Goal: Task Accomplishment & Management: Use online tool/utility

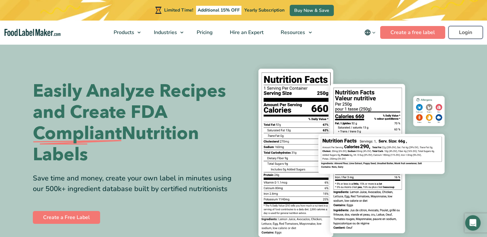
click at [465, 32] on link "Login" at bounding box center [465, 32] width 34 height 13
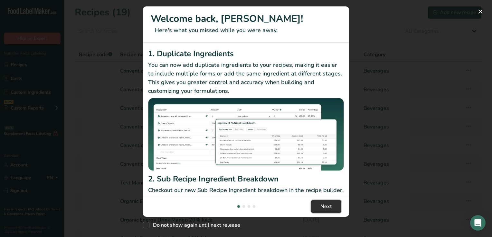
click at [327, 208] on span "Next" at bounding box center [326, 207] width 12 height 8
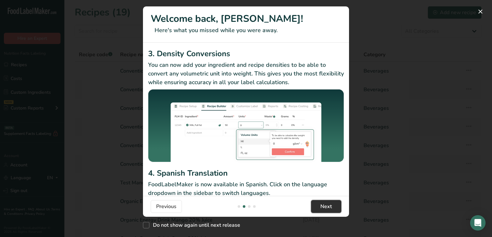
click at [327, 208] on span "Next" at bounding box center [326, 207] width 12 height 8
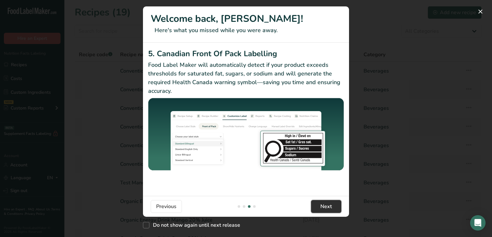
click at [327, 208] on span "Next" at bounding box center [326, 207] width 12 height 8
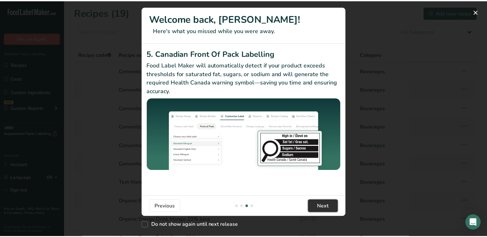
scroll to position [0, 618]
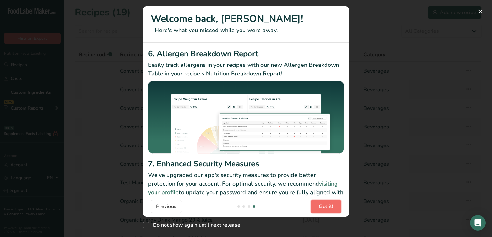
click at [327, 208] on span "Got it!" at bounding box center [326, 207] width 14 height 8
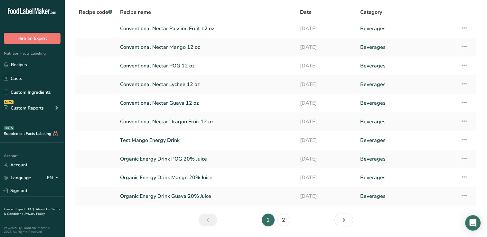
scroll to position [42, 0]
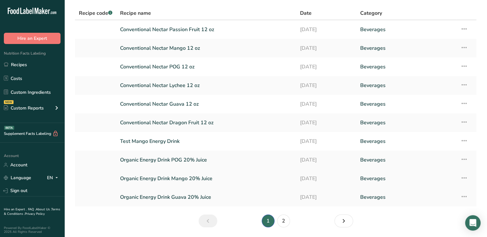
click at [194, 178] on link "Organic Energy Drink Mango 20% Juice" at bounding box center [206, 179] width 172 height 14
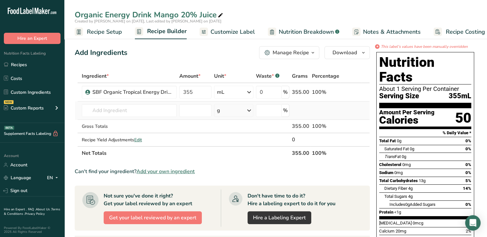
drag, startPoint x: 489, startPoint y: 69, endPoint x: 360, endPoint y: 111, distance: 135.5
click at [360, 111] on td at bounding box center [350, 111] width 21 height 18
drag, startPoint x: 233, startPoint y: 31, endPoint x: 203, endPoint y: 55, distance: 38.4
click at [203, 55] on div "Add Ingredients Manage Recipe Delete Recipe Duplicate Recipe Scale Recipe Save …" at bounding box center [222, 52] width 295 height 13
click at [235, 30] on span "Customize Label" at bounding box center [232, 32] width 44 height 9
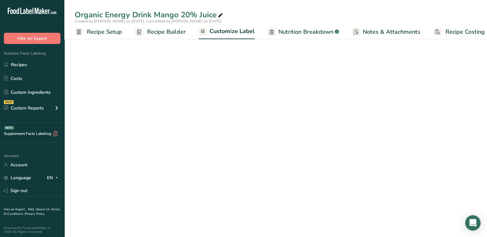
scroll to position [0, 8]
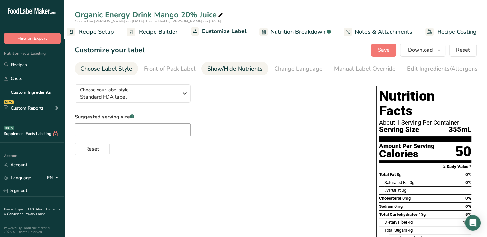
click at [246, 69] on div "Show/Hide Nutrients" at bounding box center [234, 69] width 55 height 9
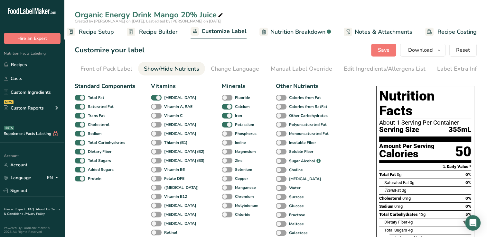
scroll to position [0, 66]
click at [290, 68] on div "Manual Label Override" at bounding box center [298, 69] width 61 height 9
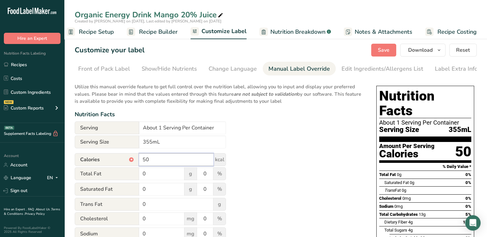
click at [156, 162] on input "50" at bounding box center [176, 159] width 74 height 13
type input "5"
type input "35"
drag, startPoint x: 364, startPoint y: 149, endPoint x: 335, endPoint y: 150, distance: 29.3
click at [335, 150] on div "Utilize this manual override feature to get full control over the nutrition lab…" at bounding box center [219, 236] width 289 height 315
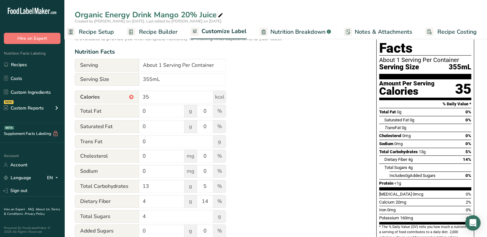
scroll to position [62, 0]
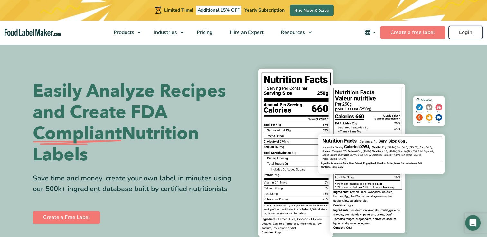
click at [462, 32] on link "Login" at bounding box center [465, 32] width 34 height 13
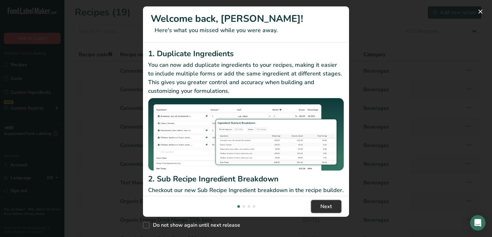
click at [330, 208] on span "Next" at bounding box center [326, 207] width 12 height 8
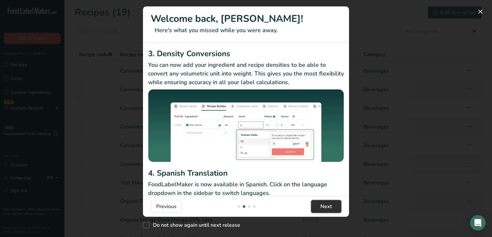
click at [330, 208] on span "Next" at bounding box center [326, 207] width 12 height 8
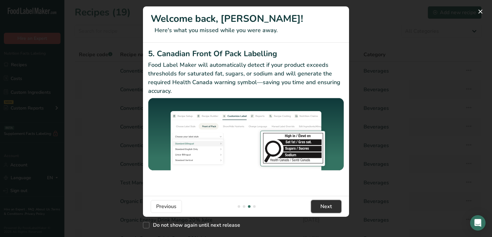
click at [330, 208] on span "Next" at bounding box center [326, 207] width 12 height 8
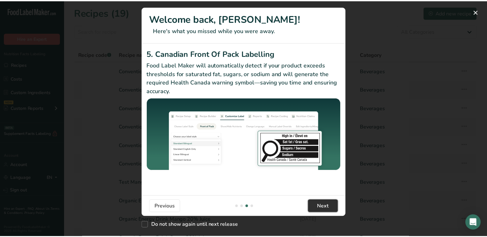
scroll to position [0, 618]
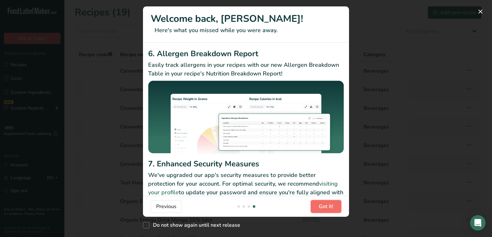
click at [330, 208] on span "Got it!" at bounding box center [326, 207] width 14 height 8
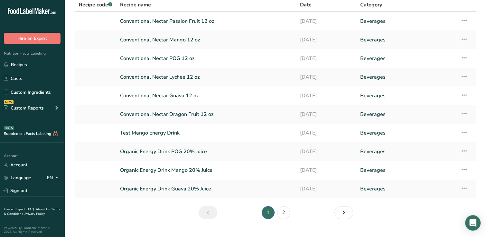
scroll to position [55, 0]
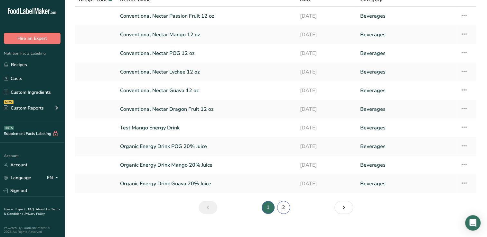
click at [283, 207] on link "2" at bounding box center [283, 207] width 13 height 13
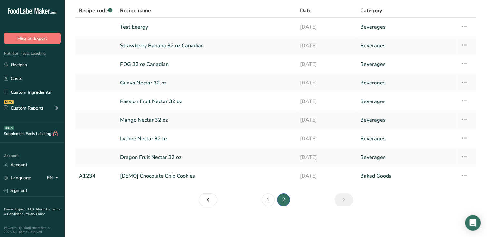
scroll to position [44, 0]
click at [267, 200] on link "1" at bounding box center [268, 200] width 13 height 13
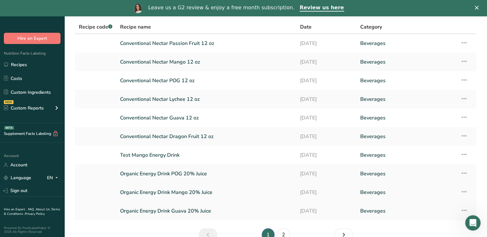
click at [185, 192] on link "Organic Energy Drink Mango 20% Juice" at bounding box center [206, 193] width 172 height 14
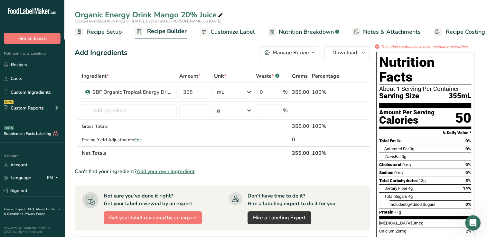
click at [229, 30] on span "Customize Label" at bounding box center [232, 32] width 44 height 9
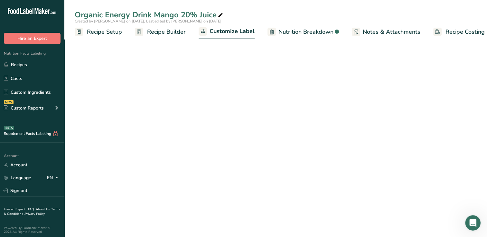
scroll to position [0, 8]
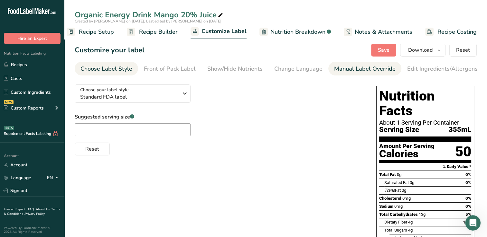
click at [358, 69] on div "Manual Label Override" at bounding box center [364, 69] width 61 height 9
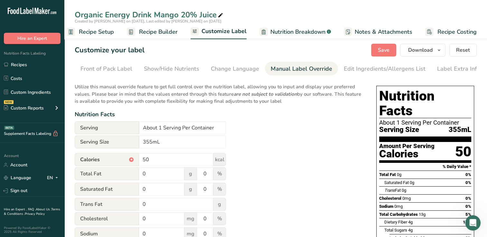
scroll to position [0, 66]
click at [149, 160] on input "50" at bounding box center [176, 159] width 74 height 13
type input "5"
type input "35"
click at [325, 167] on div "Utilize this manual override feature to get full control over the nutrition lab…" at bounding box center [219, 236] width 289 height 315
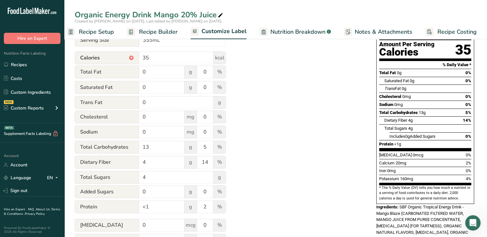
scroll to position [103, 0]
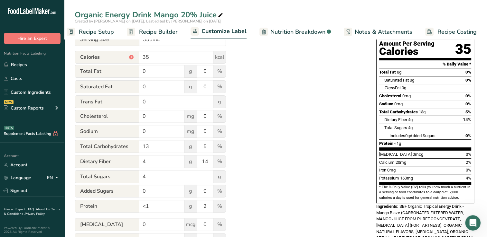
click at [228, 31] on span "Customize Label" at bounding box center [223, 31] width 45 height 9
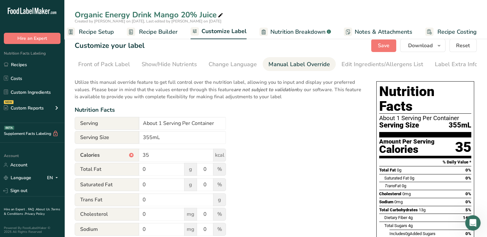
scroll to position [3, 0]
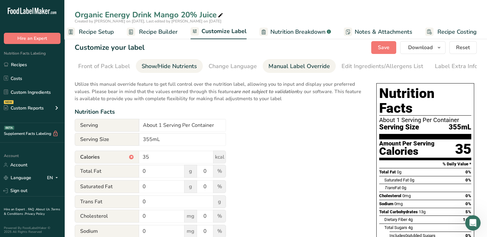
click at [173, 64] on div "Show/Hide Nutrients" at bounding box center [169, 66] width 55 height 9
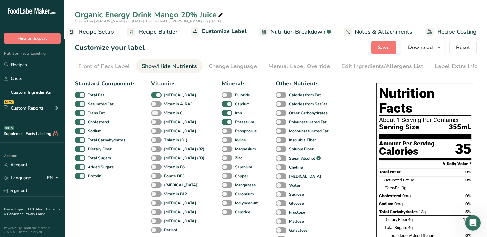
click at [152, 114] on span at bounding box center [156, 113] width 11 height 6
click at [152, 114] on input "Vitamin C" at bounding box center [153, 113] width 4 height 4
checkbox input "true"
drag, startPoint x: 214, startPoint y: 151, endPoint x: 199, endPoint y: 155, distance: 14.8
click at [199, 155] on div "Standard Components Total Fat Saturated Fat Trans Fat Cholesterol Sodium Total …" at bounding box center [203, 173] width 256 height 188
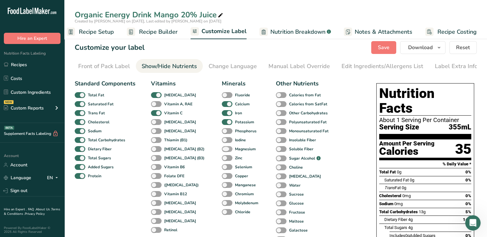
click at [222, 150] on span at bounding box center [227, 149] width 11 height 6
click at [222, 150] on input "Magnesium" at bounding box center [224, 149] width 4 height 4
checkbox input "true"
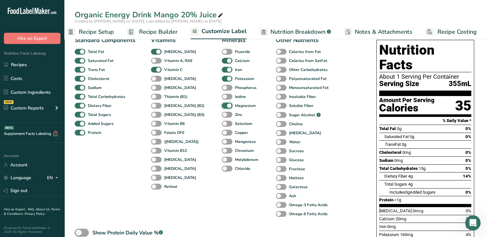
scroll to position [36, 0]
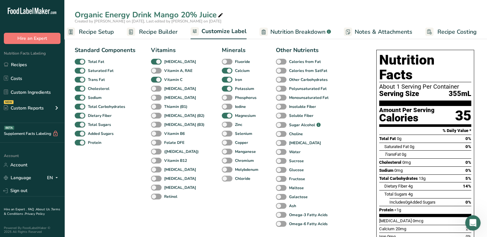
click at [222, 181] on span at bounding box center [227, 179] width 11 height 6
click at [222, 181] on input "Chloride" at bounding box center [224, 179] width 4 height 4
checkbox input "true"
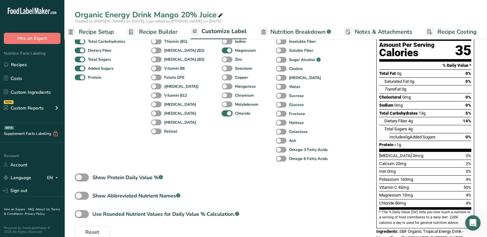
scroll to position [21, 0]
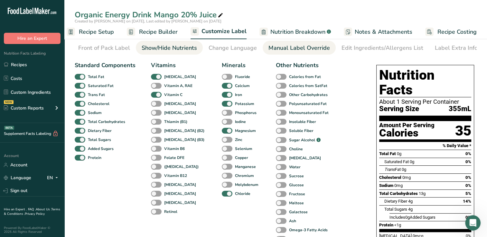
click at [298, 47] on div "Manual Label Override" at bounding box center [298, 48] width 61 height 9
type input "50"
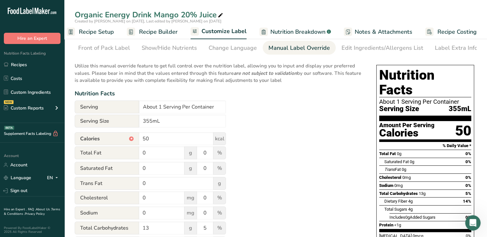
drag, startPoint x: 489, startPoint y: 112, endPoint x: 348, endPoint y: 119, distance: 141.1
click at [348, 119] on div "Utilize this manual override feature to get full control over the nutrition lab…" at bounding box center [219, 239] width 289 height 361
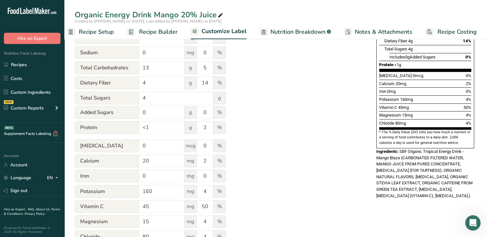
scroll to position [179, 0]
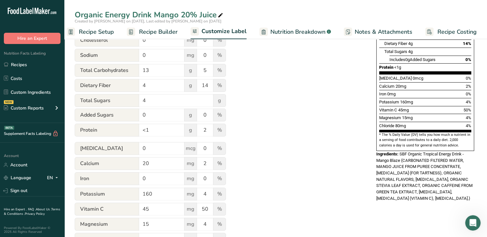
click at [400, 152] on span "SBF Organic Tropical Energy Drink - Mango Blaze (CARBONATED FILTERED WATER, MAN…" at bounding box center [424, 176] width 96 height 49
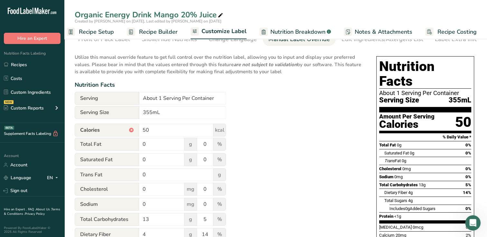
scroll to position [0, 0]
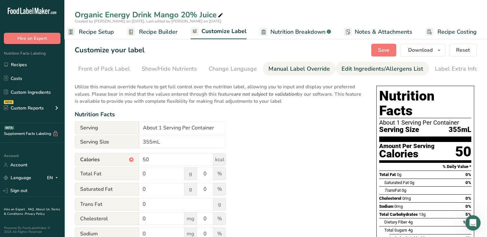
drag, startPoint x: 370, startPoint y: 68, endPoint x: 354, endPoint y: 69, distance: 16.1
drag, startPoint x: 354, startPoint y: 69, endPoint x: 345, endPoint y: 68, distance: 9.4
click at [345, 68] on div "Edit Ingredients/Allergens List" at bounding box center [382, 69] width 82 height 9
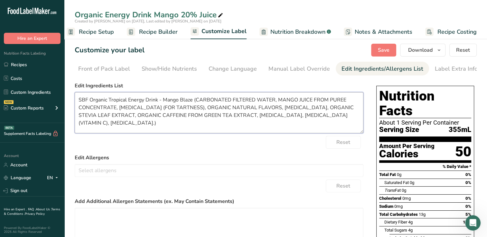
click at [80, 101] on textarea "SBF Organic Tropical Energy Drink - Mango Blaze (CARBONATED FILTERED WATER, MAN…" at bounding box center [219, 112] width 289 height 41
drag, startPoint x: 77, startPoint y: 100, endPoint x: 200, endPoint y: 125, distance: 125.1
click at [200, 125] on textarea "SBF Organic Tropical Energy Drink - Mango Blaze (CARBONATED FILTERED WATER, MAN…" at bounding box center [219, 112] width 289 height 41
click at [79, 101] on textarea "SBF Organic Tropical Energy Drink - Mango Blaze (CARBONATED FILTERED WATER, MAN…" at bounding box center [219, 112] width 289 height 41
drag, startPoint x: 319, startPoint y: 118, endPoint x: 308, endPoint y: 124, distance: 13.0
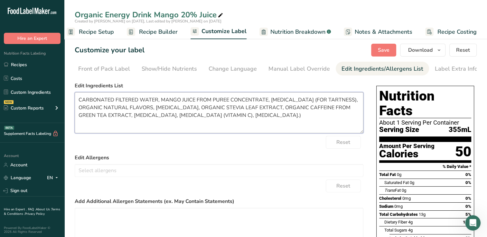
click at [308, 124] on textarea "CARBONATED FILTERED WATER, MANGO JUICE FROM PUREE CONCENTRATE, CITRIC ACID (FOR…" at bounding box center [219, 112] width 289 height 41
click at [320, 118] on textarea "CARBONATED FILTERED WATER, MANGO JUICE FROM PUREE CONCENTRATE, CITRIC ACID (FOR…" at bounding box center [219, 112] width 289 height 41
type textarea "CARBONATED FILTERED WATER, MANGO JUICE FROM PUREE CONCENTRATE, CITRIC ACID (FOR…"
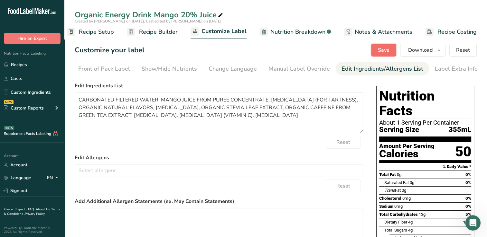
click at [386, 49] on span "Save" at bounding box center [384, 50] width 12 height 8
click at [294, 68] on div "Manual Label Override" at bounding box center [298, 69] width 61 height 9
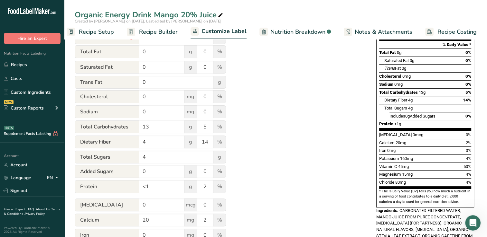
scroll to position [124, 0]
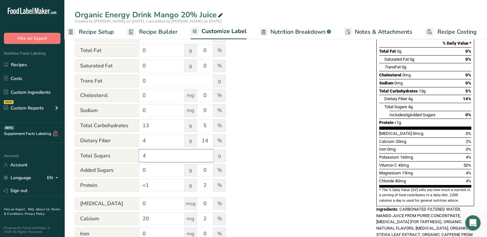
click at [150, 158] on input "4" at bounding box center [176, 156] width 74 height 13
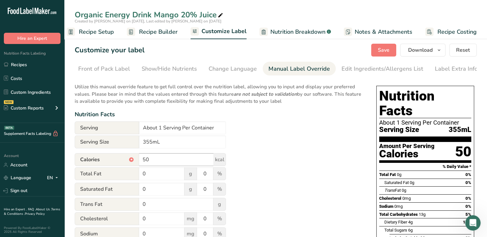
type input "6"
click at [154, 161] on input "50" at bounding box center [176, 159] width 74 height 13
type input "5"
click at [384, 50] on span "Save" at bounding box center [384, 50] width 12 height 8
click at [161, 163] on input "37.5" at bounding box center [176, 159] width 74 height 13
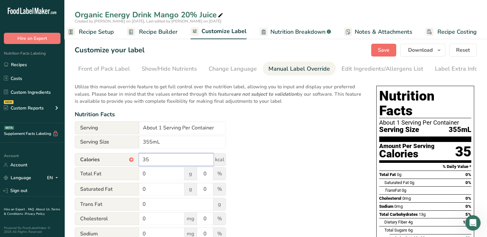
type input "35"
click at [383, 50] on span "Save" at bounding box center [384, 50] width 12 height 8
click at [422, 49] on span "Download" at bounding box center [420, 50] width 24 height 8
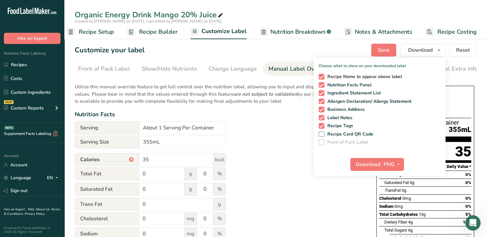
click at [320, 77] on span at bounding box center [322, 77] width 6 height 6
click at [320, 77] on input "Recipe Name to appear above label" at bounding box center [321, 77] width 4 height 4
checkbox input "false"
drag, startPoint x: 322, startPoint y: 101, endPoint x: 303, endPoint y: 116, distance: 24.9
click at [303, 116] on div "Nutrition Facts" at bounding box center [219, 114] width 289 height 9
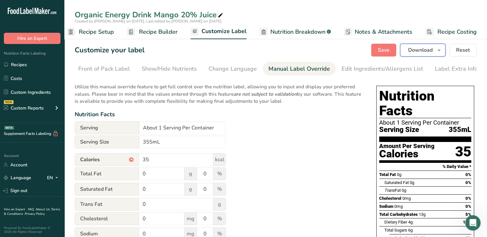
click at [420, 49] on span "Download" at bounding box center [420, 50] width 24 height 8
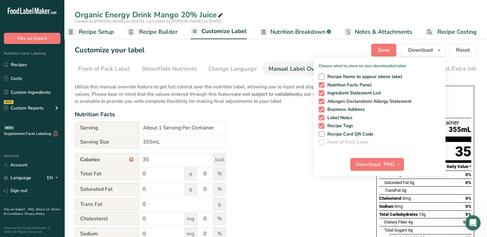
click at [323, 101] on span at bounding box center [322, 102] width 6 height 6
click at [323, 101] on input "Allergen Declaration/ Allergy Statement" at bounding box center [321, 101] width 4 height 4
checkbox input "false"
click at [323, 109] on span at bounding box center [322, 110] width 6 height 6
click at [323, 109] on input "Business Address" at bounding box center [321, 109] width 4 height 4
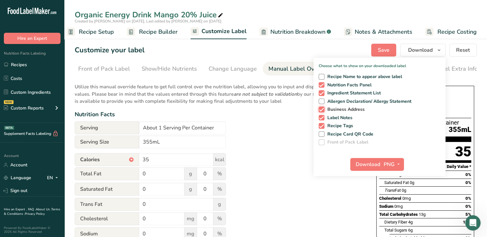
checkbox input "false"
click at [323, 118] on span at bounding box center [322, 118] width 6 height 6
click at [323, 118] on input "Label Notes" at bounding box center [321, 118] width 4 height 4
checkbox input "false"
click at [321, 124] on span at bounding box center [322, 126] width 6 height 6
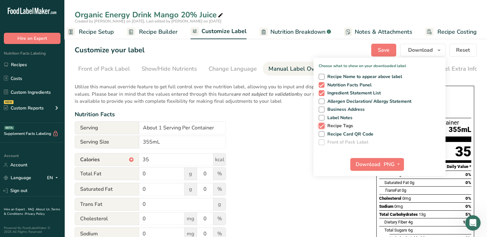
click at [321, 124] on input "Recipe Tags" at bounding box center [321, 126] width 4 height 4
checkbox input "false"
click at [366, 163] on span "Download" at bounding box center [368, 165] width 24 height 8
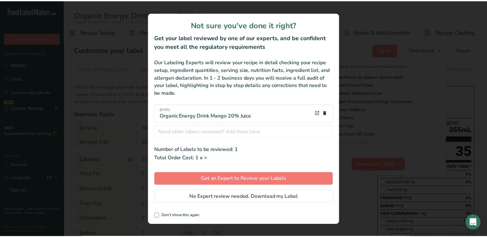
scroll to position [0, 3]
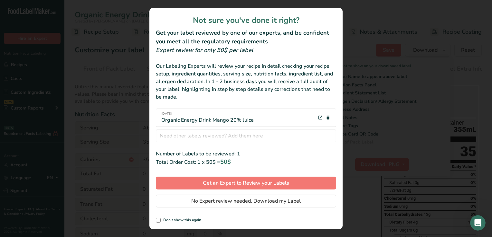
drag, startPoint x: 230, startPoint y: 120, endPoint x: 221, endPoint y: 118, distance: 9.9
click at [221, 118] on div "28-7-2025 Organic Energy Drink Mango 20% Juice" at bounding box center [207, 118] width 92 height 13
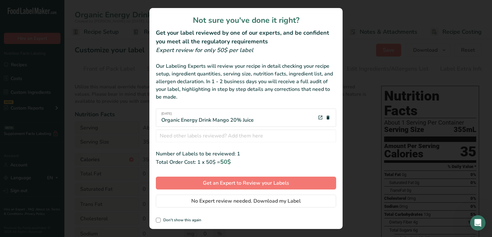
click at [231, 121] on div "28-7-2025 Organic Energy Drink Mango 20% Juice" at bounding box center [207, 118] width 92 height 13
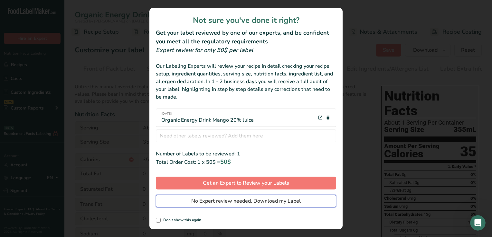
click at [225, 201] on span "No Expert review needed. Download my Label" at bounding box center [245, 202] width 109 height 8
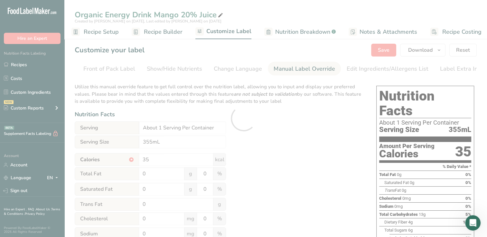
scroll to position [0, 0]
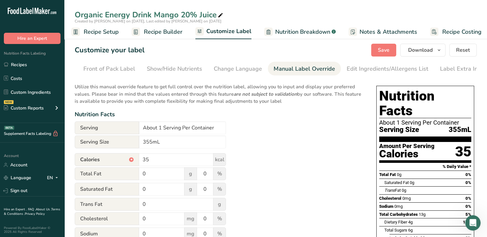
drag, startPoint x: 399, startPoint y: 51, endPoint x: 321, endPoint y: 53, distance: 78.2
click at [321, 53] on div "Customize your label Save Download Choose what to show on your downloaded label…" at bounding box center [276, 50] width 402 height 13
drag, startPoint x: 490, startPoint y: 105, endPoint x: 18, endPoint y: 64, distance: 474.4
click at [18, 64] on link "Recipes" at bounding box center [32, 65] width 64 height 12
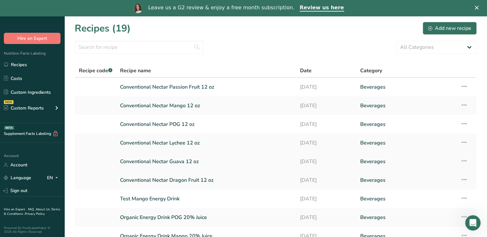
drag, startPoint x: 488, startPoint y: 177, endPoint x: 346, endPoint y: 155, distance: 143.9
click at [346, 155] on link "[DATE]" at bounding box center [326, 162] width 52 height 14
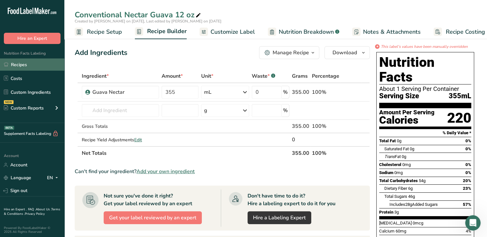
click at [19, 64] on link "Recipes" at bounding box center [32, 65] width 64 height 12
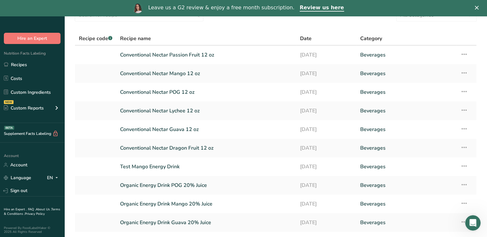
scroll to position [78, 0]
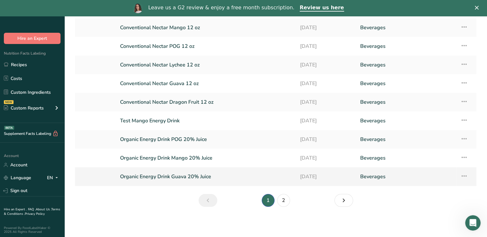
click at [163, 175] on link "Organic Energy Drink Guava 20% Juice" at bounding box center [206, 177] width 172 height 14
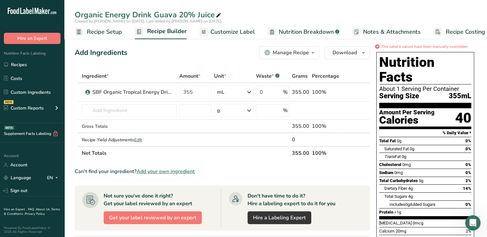
click at [237, 33] on span "Customize Label" at bounding box center [232, 32] width 44 height 9
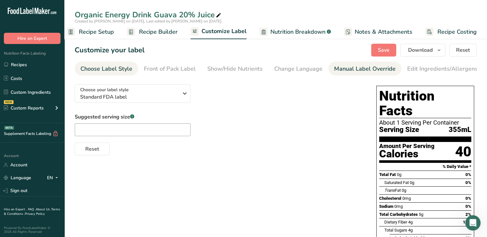
click at [354, 68] on div "Manual Label Override" at bounding box center [364, 69] width 61 height 9
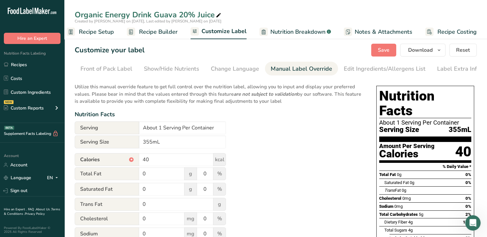
scroll to position [0, 66]
click at [155, 160] on input "40" at bounding box center [176, 159] width 74 height 13
type input "4"
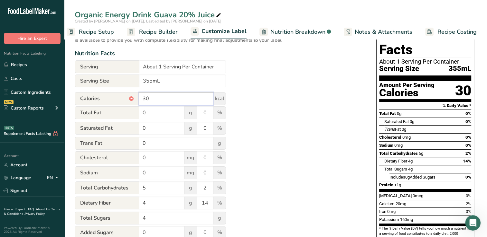
scroll to position [0, 0]
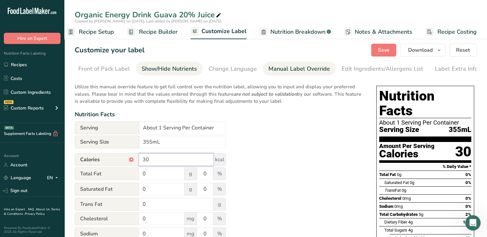
type input "30"
click at [172, 69] on div "Show/Hide Nutrients" at bounding box center [169, 69] width 55 height 9
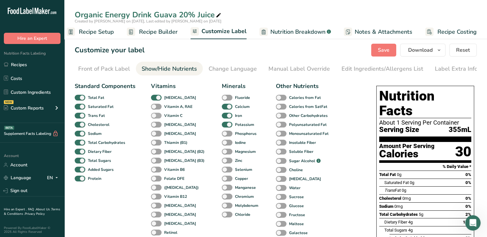
click at [155, 116] on span at bounding box center [156, 116] width 11 height 6
click at [155, 116] on input "Vitamin C" at bounding box center [153, 116] width 4 height 4
checkbox input "true"
click at [222, 153] on span at bounding box center [227, 152] width 11 height 6
click at [222, 153] on input "Magnesium" at bounding box center [224, 152] width 4 height 4
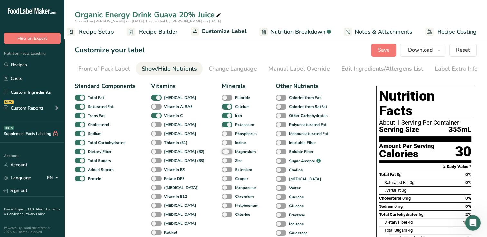
checkbox input "true"
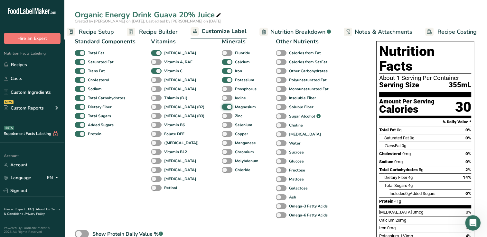
scroll to position [44, 0]
click at [222, 171] on span at bounding box center [227, 171] width 11 height 6
click at [222, 171] on input "Chloride" at bounding box center [224, 170] width 4 height 4
checkbox input "true"
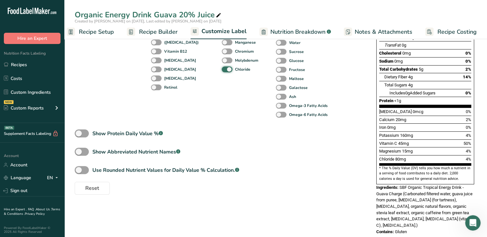
scroll to position [0, 0]
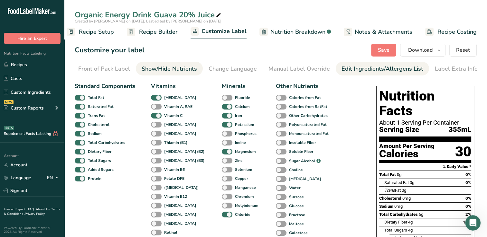
drag, startPoint x: 364, startPoint y: 69, endPoint x: 353, endPoint y: 68, distance: 11.0
click at [353, 68] on div "Edit Ingredients/Allergens List" at bounding box center [382, 69] width 82 height 9
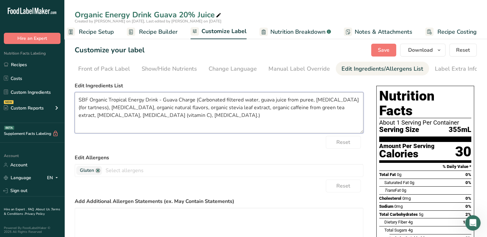
click at [79, 101] on textarea "SBF Organic Tropical Energy Drink - Guava Charge (Carbonated filtered water, gu…" at bounding box center [219, 112] width 289 height 41
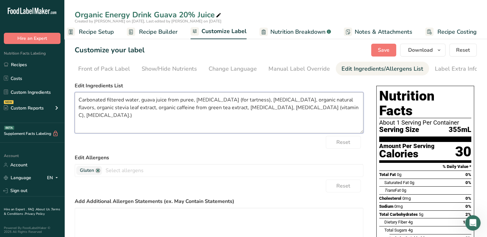
click at [103, 118] on textarea "Carbonated filtered water, guava juice from puree, citric acid (for tartness), …" at bounding box center [219, 112] width 289 height 41
type textarea "Carbonated filtered water, guava juice from puree, citric acid (for tartness), …"
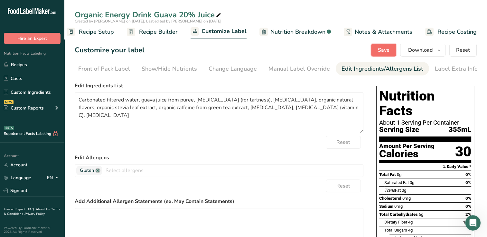
click at [387, 49] on span "Save" at bounding box center [384, 50] width 12 height 8
click at [287, 68] on div "Manual Label Override" at bounding box center [298, 69] width 61 height 9
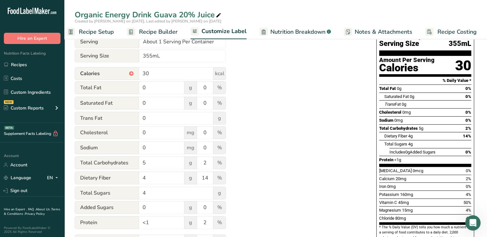
scroll to position [95, 0]
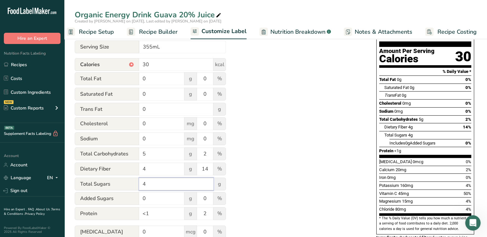
click at [150, 186] on input "4" at bounding box center [176, 184] width 74 height 13
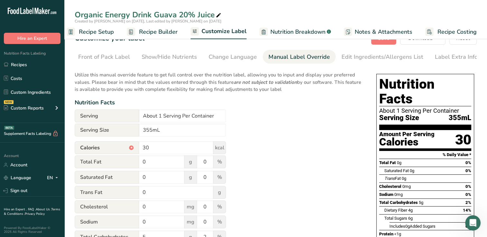
scroll to position [0, 0]
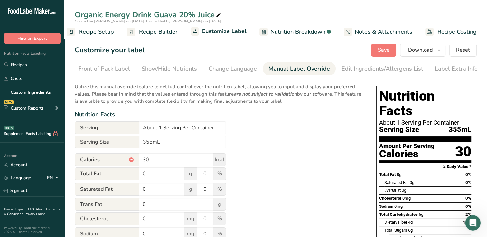
type input "6"
click at [286, 29] on span "Nutrition Breakdown" at bounding box center [297, 32] width 55 height 9
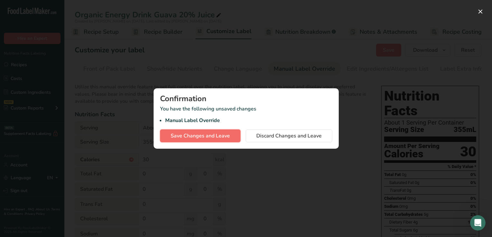
click at [212, 136] on span "Save Changes and Leave" at bounding box center [200, 136] width 59 height 8
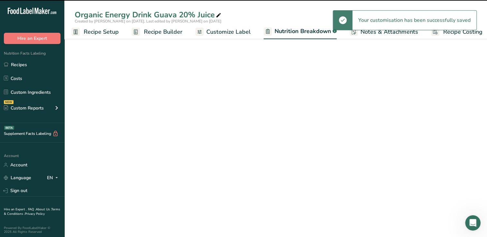
select select "Calories"
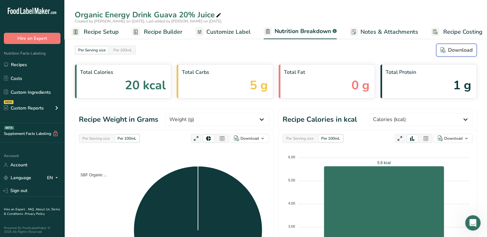
drag, startPoint x: 458, startPoint y: 50, endPoint x: 448, endPoint y: 50, distance: 10.3
click at [458, 50] on div "Download" at bounding box center [456, 50] width 32 height 8
click at [235, 54] on div "Per Serving size Per 100mL Download" at bounding box center [276, 50] width 402 height 13
click at [91, 30] on span "Recipe Setup" at bounding box center [101, 32] width 35 height 9
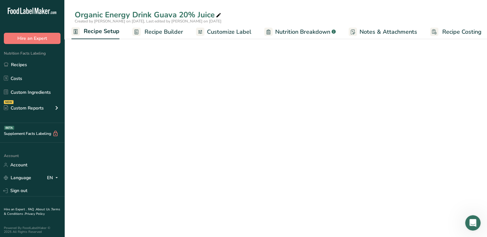
scroll to position [0, 2]
select select "18"
select select "22"
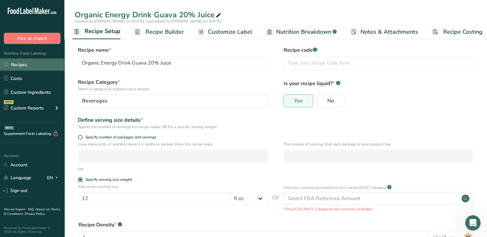
click at [26, 63] on link "Recipes" at bounding box center [32, 65] width 64 height 12
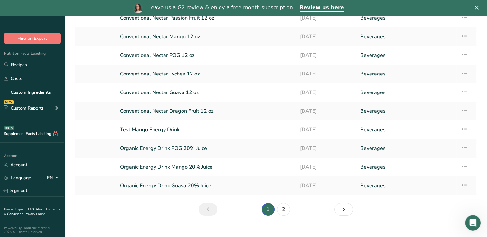
scroll to position [78, 0]
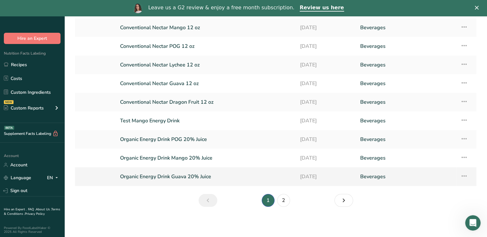
click at [186, 175] on link "Organic Energy Drink Guava 20% Juice" at bounding box center [206, 177] width 172 height 14
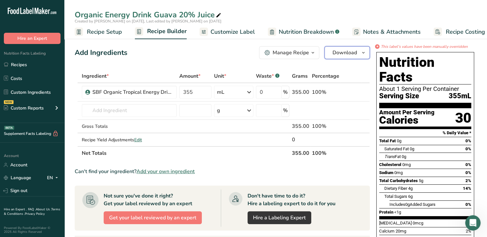
click at [342, 52] on span "Download" at bounding box center [344, 53] width 24 height 8
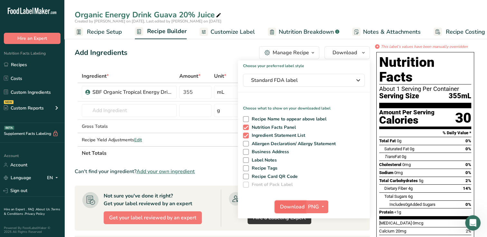
click at [291, 206] on span "Download" at bounding box center [292, 207] width 24 height 8
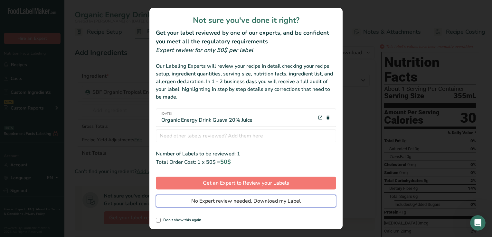
click at [214, 200] on span "No Expert review needed. Download my Label" at bounding box center [245, 202] width 109 height 8
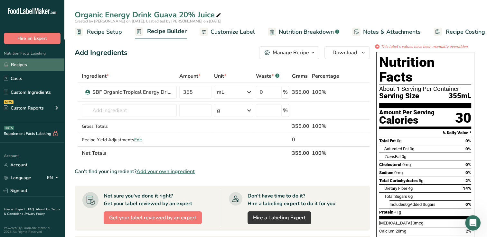
click at [21, 64] on link "Recipes" at bounding box center [32, 65] width 64 height 12
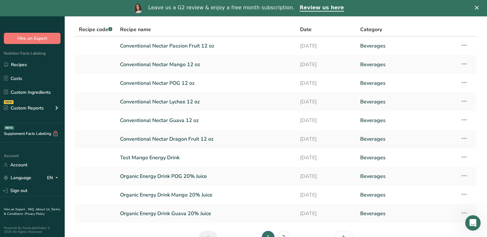
scroll to position [78, 0]
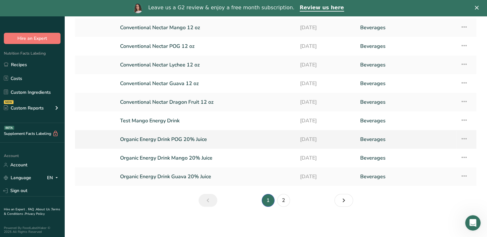
click at [156, 140] on link "Organic Energy Drink POG 20% Juice" at bounding box center [206, 140] width 172 height 14
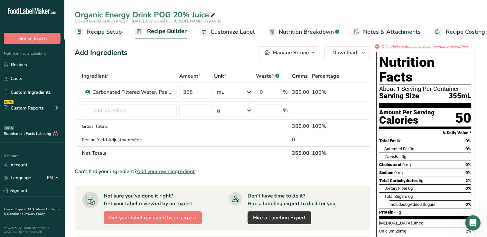
click at [236, 31] on span "Customize Label" at bounding box center [232, 32] width 44 height 9
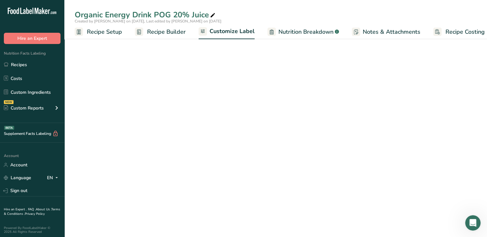
scroll to position [0, 8]
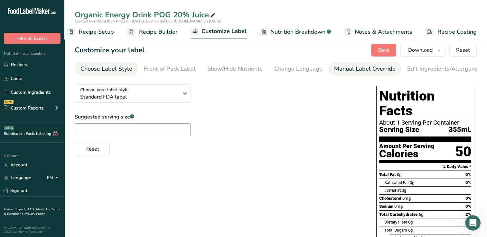
click at [350, 68] on div "Manual Label Override" at bounding box center [364, 69] width 61 height 9
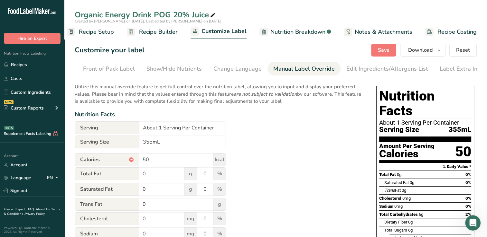
scroll to position [0, 66]
click at [151, 163] on input "50" at bounding box center [176, 159] width 74 height 13
type input "5"
type input "35"
drag, startPoint x: 380, startPoint y: 48, endPoint x: 326, endPoint y: 101, distance: 76.0
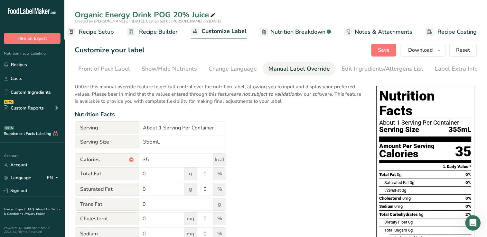
click at [326, 101] on p "Utilize this manual override feature to get full control over the nutrition lab…" at bounding box center [219, 92] width 289 height 26
click at [380, 51] on span "Save" at bounding box center [384, 50] width 12 height 8
click at [173, 67] on div "Show/Hide Nutrients" at bounding box center [169, 69] width 55 height 9
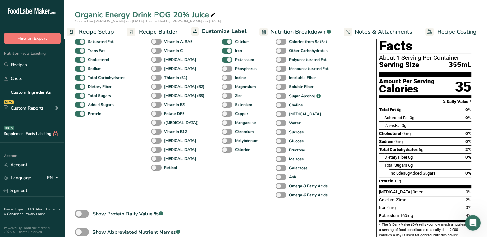
scroll to position [64, 0]
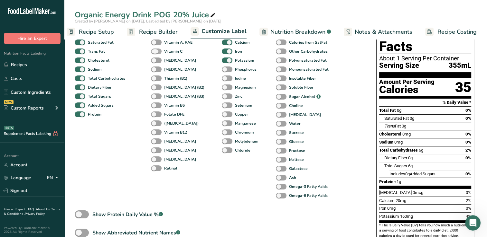
click at [156, 53] on span at bounding box center [156, 52] width 11 height 6
click at [155, 53] on input "Vitamin C" at bounding box center [153, 51] width 4 height 4
checkbox input "true"
click at [222, 88] on span at bounding box center [227, 88] width 11 height 6
click at [222, 88] on input "Magnesium" at bounding box center [224, 87] width 4 height 4
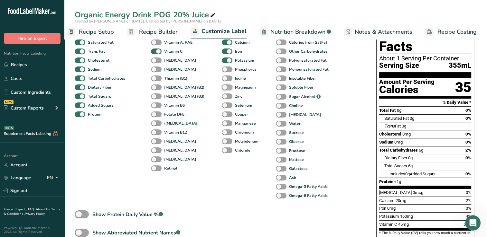
checkbox input "true"
click at [222, 151] on span at bounding box center [227, 151] width 11 height 6
click at [222, 151] on input "Chloride" at bounding box center [224, 150] width 4 height 4
checkbox input "true"
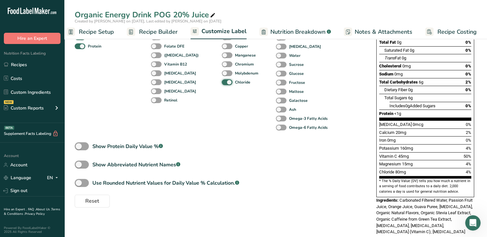
scroll to position [0, 0]
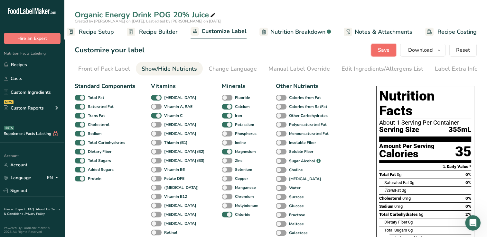
click at [387, 47] on span "Save" at bounding box center [384, 50] width 12 height 8
drag, startPoint x: 382, startPoint y: 47, endPoint x: 348, endPoint y: 56, distance: 34.6
click at [348, 56] on div "Customize your label Save Download Choose what to show on your downloaded label…" at bounding box center [276, 50] width 402 height 13
click at [381, 50] on span "Save" at bounding box center [384, 50] width 12 height 8
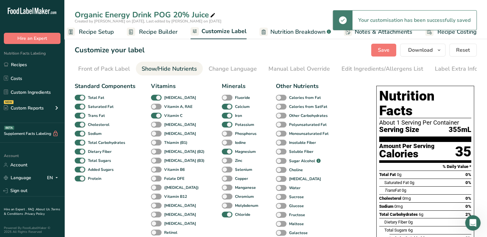
click at [316, 58] on section "Customize your label Save Download Choose what to show on your downloaded label…" at bounding box center [275, 208] width 422 height 351
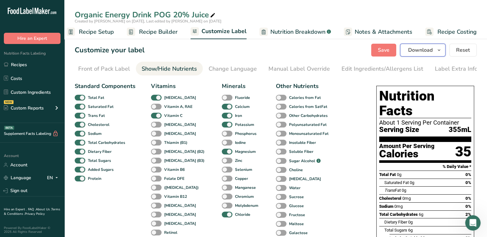
click at [414, 50] on span "Download" at bounding box center [420, 50] width 24 height 8
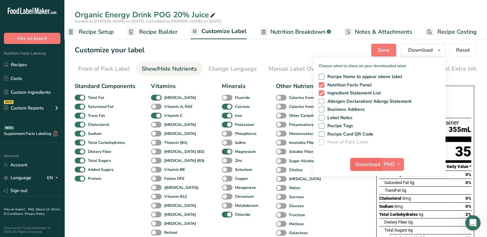
click at [365, 164] on span "Download" at bounding box center [368, 165] width 24 height 8
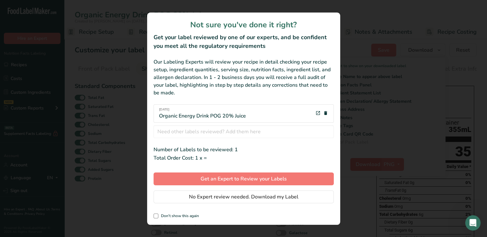
scroll to position [0, 3]
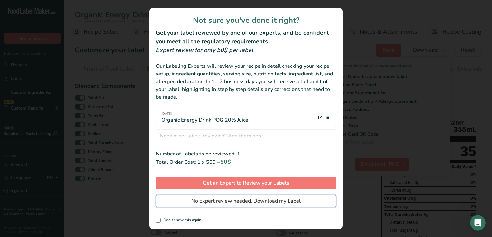
click at [214, 200] on span "No Expert review needed. Download my Label" at bounding box center [245, 202] width 109 height 8
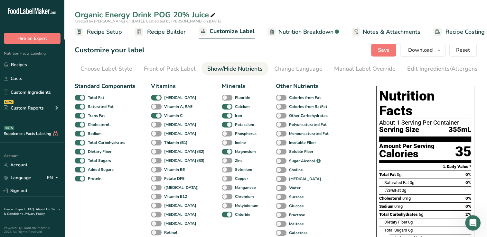
scroll to position [0, 60]
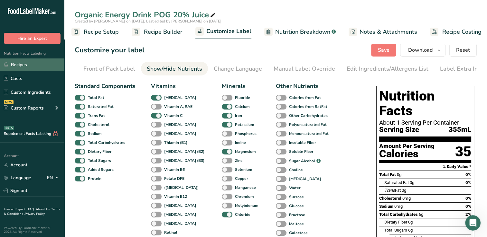
click at [21, 63] on link "Recipes" at bounding box center [32, 65] width 64 height 12
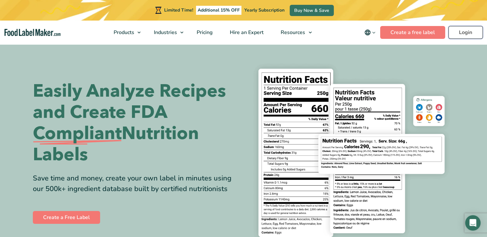
click at [466, 32] on link "Login" at bounding box center [465, 32] width 34 height 13
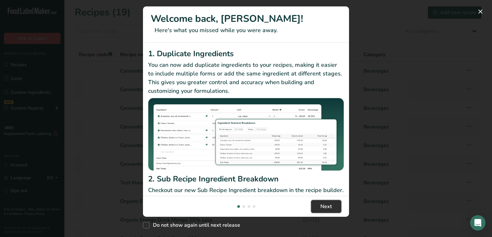
click at [329, 208] on span "Next" at bounding box center [326, 207] width 12 height 8
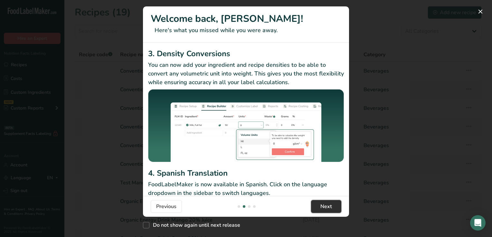
click at [329, 208] on span "Next" at bounding box center [326, 207] width 12 height 8
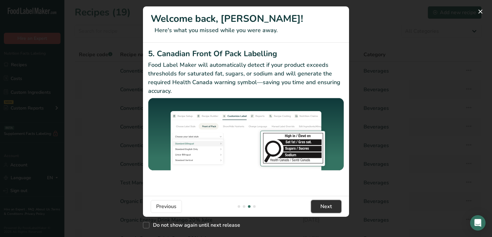
click at [329, 208] on span "Next" at bounding box center [326, 207] width 12 height 8
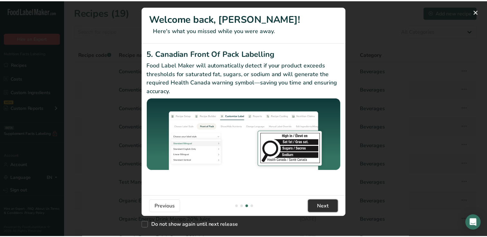
scroll to position [0, 618]
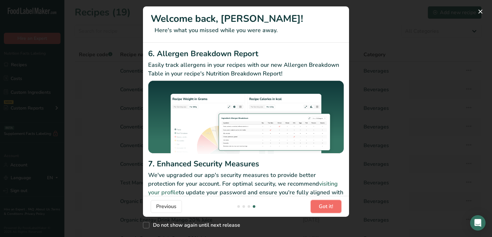
click at [329, 208] on span "Got it!" at bounding box center [326, 207] width 14 height 8
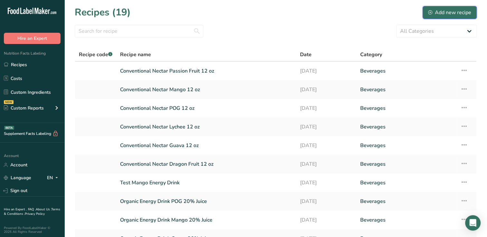
click at [454, 12] on div "Add new recipe" at bounding box center [449, 13] width 43 height 8
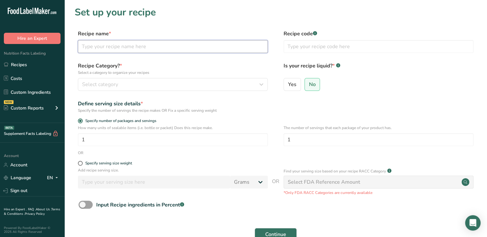
click at [86, 48] on input "text" at bounding box center [173, 46] width 190 height 13
type input "Organic Energy Drink 10% Juice"
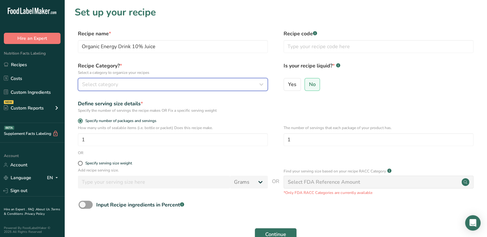
click at [263, 83] on icon "button" at bounding box center [261, 85] width 8 height 12
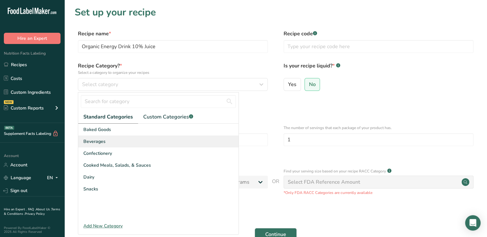
click at [103, 140] on span "Beverages" at bounding box center [94, 141] width 22 height 7
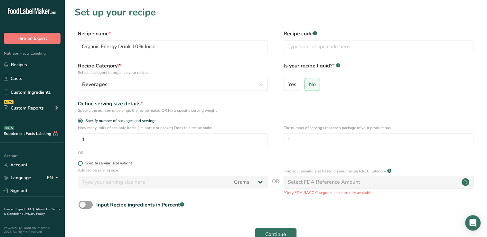
click at [80, 164] on span at bounding box center [80, 163] width 5 height 5
click at [80, 164] on input "Specify serving size weight" at bounding box center [80, 164] width 4 height 4
radio input "true"
radio input "false"
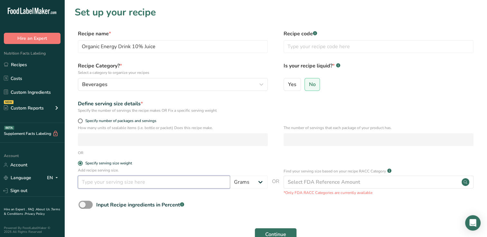
click at [84, 180] on input "number" at bounding box center [154, 182] width 152 height 13
type input "355"
click at [188, 173] on p "Add recipe serving size." at bounding box center [173, 171] width 190 height 6
click at [260, 183] on select "Grams kg mg mcg lb oz l mL fl oz tbsp tsp cup qt gallon" at bounding box center [249, 182] width 38 height 13
select select "17"
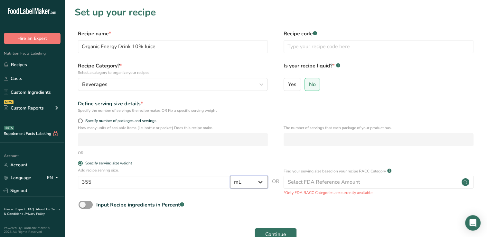
click at [230, 176] on select "Grams kg mg mcg lb oz l mL fl oz tbsp tsp cup qt gallon" at bounding box center [249, 182] width 38 height 13
select select "22"
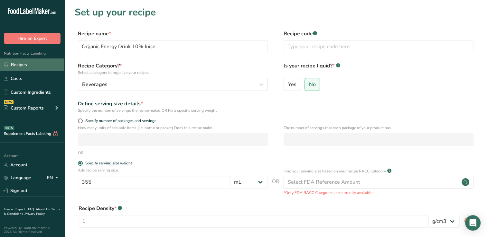
click at [34, 64] on link "Recipes" at bounding box center [32, 65] width 64 height 12
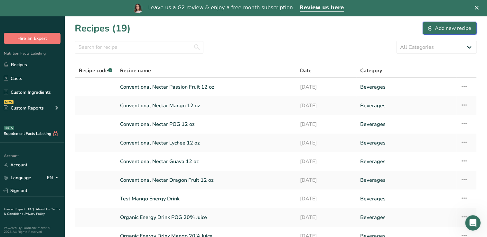
click at [456, 28] on div "Add new recipe" at bounding box center [449, 28] width 43 height 8
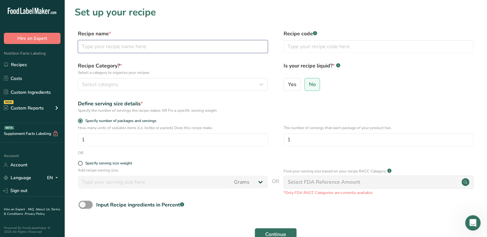
click at [85, 42] on input "text" at bounding box center [173, 46] width 190 height 13
type input "Organic Energy Drink Passion Fruit 10% Juice"
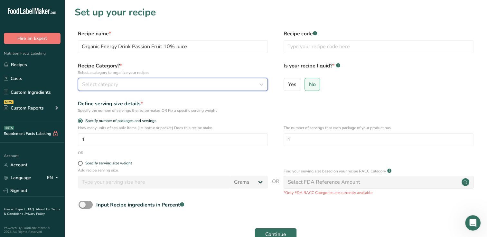
click at [262, 84] on icon "button" at bounding box center [261, 85] width 8 height 12
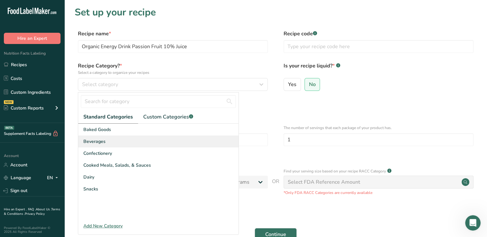
click at [91, 139] on span "Beverages" at bounding box center [94, 141] width 22 height 7
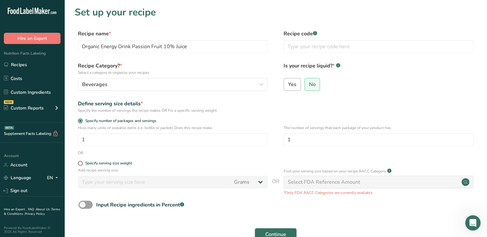
click at [289, 84] on span "Yes" at bounding box center [292, 84] width 8 height 6
click at [288, 84] on input "Yes" at bounding box center [286, 84] width 4 height 4
radio input "true"
radio input "false"
select select "22"
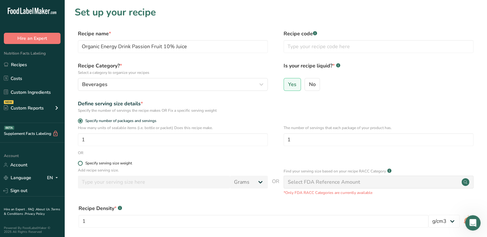
click at [80, 163] on span at bounding box center [80, 163] width 5 height 5
click at [80, 163] on input "Specify serving size weight" at bounding box center [80, 164] width 4 height 4
radio input "true"
radio input "false"
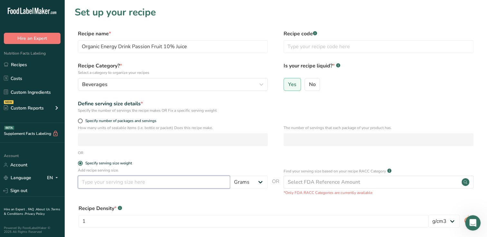
click at [82, 185] on input "number" at bounding box center [154, 182] width 152 height 13
type input "355"
click at [261, 182] on select "Grams kg mg mcg lb oz l mL fl oz tbsp tsp cup qt gallon" at bounding box center [249, 182] width 38 height 13
select select "17"
click at [230, 176] on select "Grams kg mg mcg lb oz l mL fl oz tbsp tsp cup qt gallon" at bounding box center [249, 182] width 38 height 13
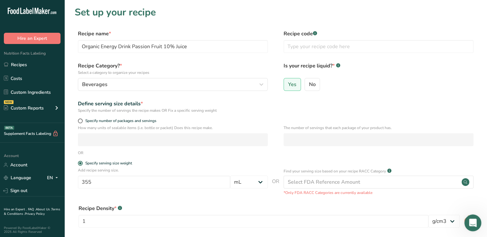
click at [472, 221] on icon "Open Intercom Messenger" at bounding box center [472, 222] width 11 height 11
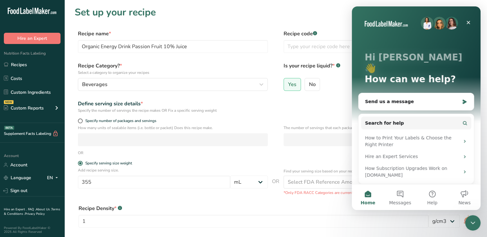
click at [251, 154] on div "OR" at bounding box center [276, 153] width 402 height 6
click at [468, 21] on icon "Close" at bounding box center [468, 22] width 5 height 5
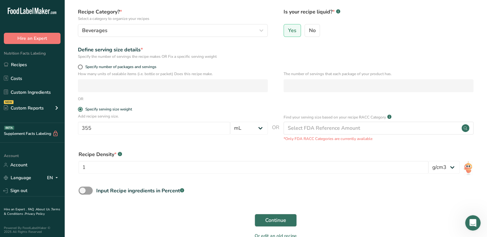
scroll to position [62, 0]
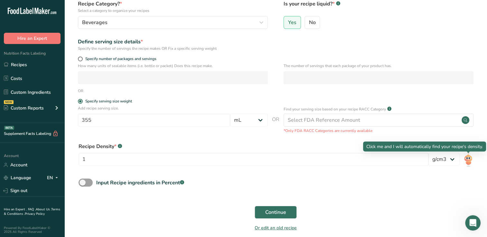
click at [468, 159] on img at bounding box center [467, 160] width 9 height 14
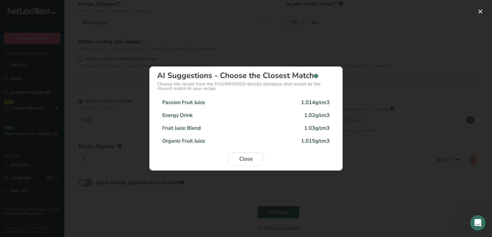
click at [191, 101] on div "Passion Fruit Juice" at bounding box center [183, 103] width 43 height 8
type input "1.014"
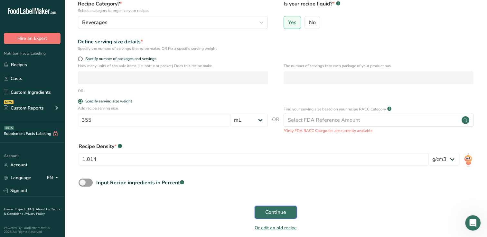
click at [274, 212] on span "Continue" at bounding box center [275, 213] width 21 height 8
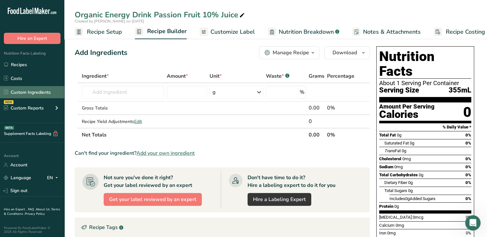
click at [33, 92] on link "Custom Ingredients" at bounding box center [32, 92] width 64 height 12
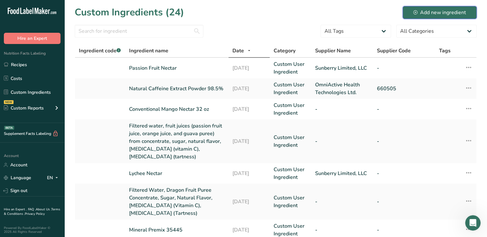
click at [435, 11] on div "Add new ingredient" at bounding box center [439, 13] width 53 height 8
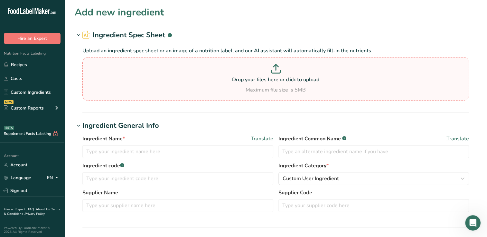
click at [276, 67] on icon at bounding box center [276, 68] width 0 height 6
click at [275, 67] on input "Drop your files here or click to upload Maximum file size is 5MB" at bounding box center [275, 78] width 386 height 43
type input "C:\fakepath\24-418 SBF_Organic_Tropical_EnergyDrinks_Labels_PassionFruit_V5.pdf"
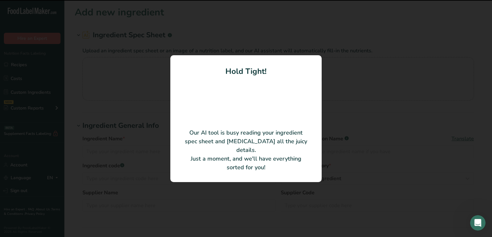
type input "Organic Energy Drink Passion Fruit Pulse"
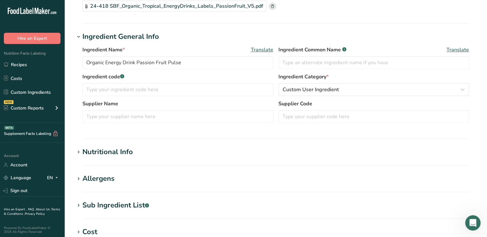
scroll to position [57, 0]
click at [122, 150] on div "Nutritional Info" at bounding box center [107, 153] width 51 height 11
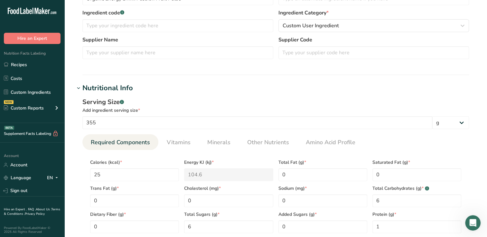
scroll to position [0, 0]
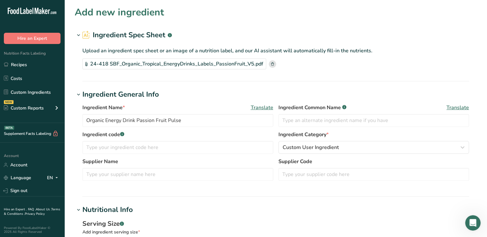
drag, startPoint x: 491, startPoint y: 79, endPoint x: 408, endPoint y: 48, distance: 89.3
click at [408, 48] on p "Upload an ingredient spec sheet or an image of a nutrition label, and our AI as…" at bounding box center [275, 51] width 386 height 8
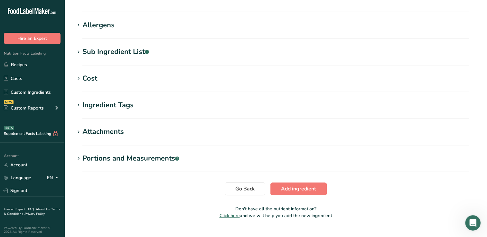
scroll to position [373, 0]
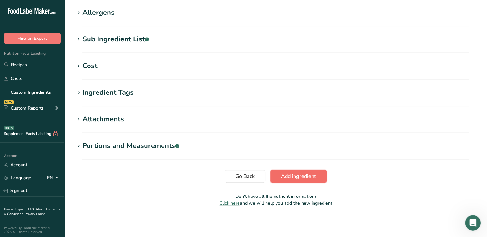
click at [301, 174] on span "Add ingredient" at bounding box center [298, 177] width 35 height 8
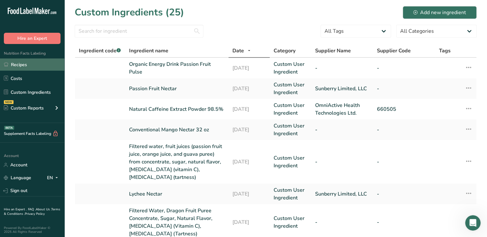
click at [26, 64] on link "Recipes" at bounding box center [32, 65] width 64 height 12
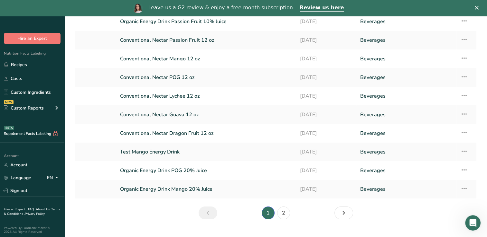
scroll to position [78, 0]
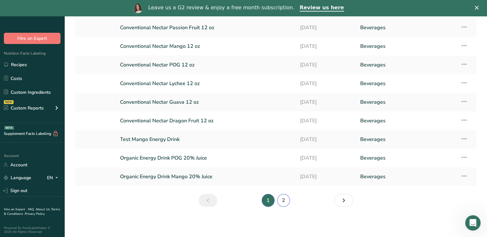
click at [284, 199] on link "2" at bounding box center [283, 200] width 13 height 13
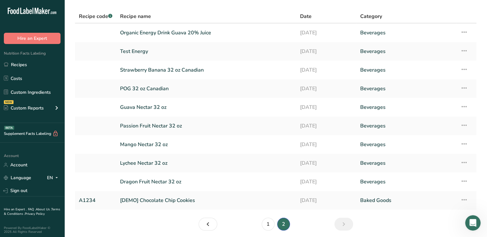
scroll to position [62, 0]
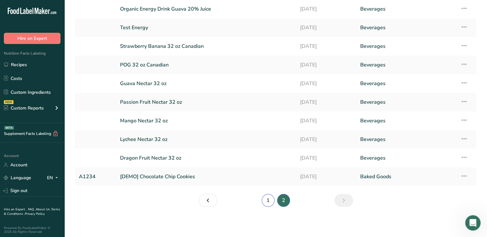
click at [270, 199] on link "1" at bounding box center [268, 200] width 13 height 13
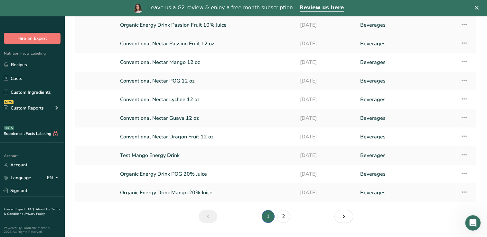
click at [197, 23] on link "Organic Energy Drink Passion Fruit 10% Juice" at bounding box center [206, 25] width 172 height 14
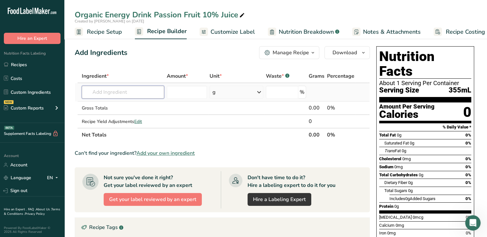
click at [96, 92] on input "text" at bounding box center [123, 92] width 82 height 13
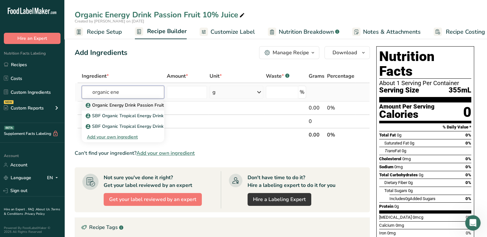
type input "organic ene"
click at [122, 105] on p "Organic Energy Drink Passion Fruit Pulse" at bounding box center [132, 105] width 90 height 7
type input "Organic Energy Drink Passion Fruit Pulse"
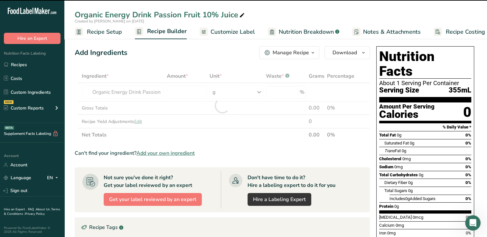
type input "0"
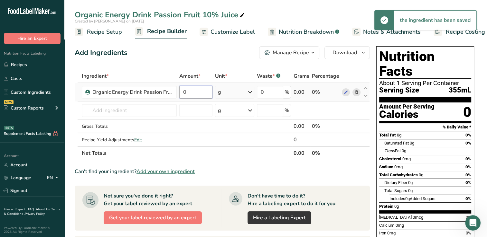
click at [192, 93] on input "0" at bounding box center [195, 92] width 33 height 13
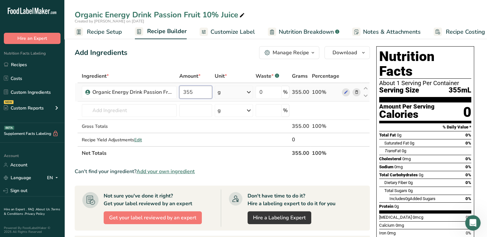
type input "355"
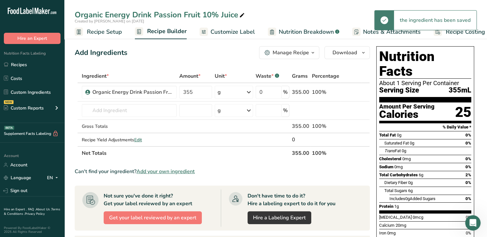
drag, startPoint x: 249, startPoint y: 93, endPoint x: 227, endPoint y: 69, distance: 33.5
click at [227, 69] on div "Add Ingredients Manage Recipe Delete Recipe Duplicate Recipe Scale Recipe Save …" at bounding box center [224, 219] width 299 height 351
click at [250, 92] on icon at bounding box center [249, 93] width 8 height 12
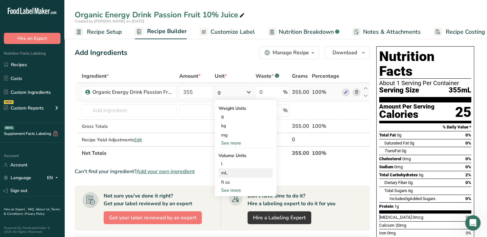
click at [226, 172] on div "mL" at bounding box center [245, 173] width 49 height 7
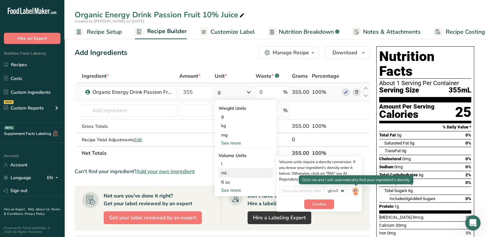
click at [356, 191] on img at bounding box center [355, 191] width 7 height 11
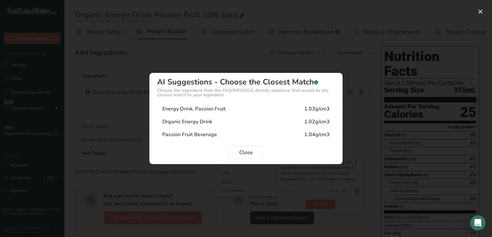
click at [215, 111] on div "Energy Drink, Passion Fruit" at bounding box center [193, 109] width 63 height 8
type input "1.03"
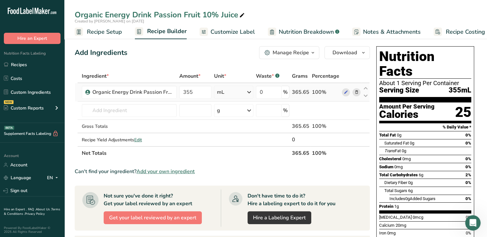
click at [226, 31] on span "Customize Label" at bounding box center [232, 32] width 44 height 9
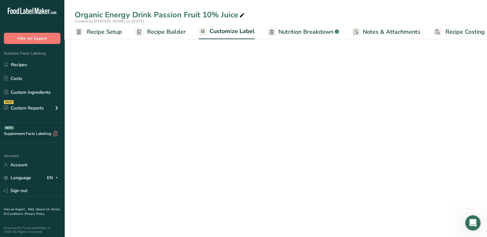
scroll to position [0, 8]
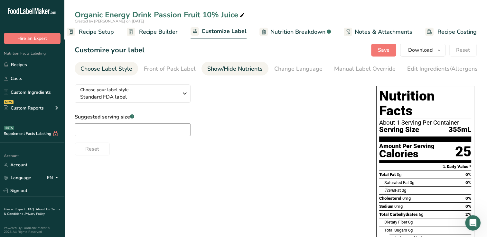
click at [229, 69] on div "Show/Hide Nutrients" at bounding box center [234, 69] width 55 height 9
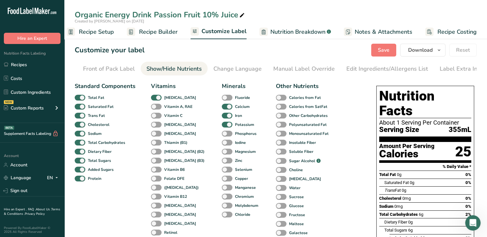
scroll to position [0, 66]
click at [156, 117] on span at bounding box center [156, 116] width 11 height 6
click at [155, 117] on input "Vitamin C" at bounding box center [153, 116] width 4 height 4
checkbox input "true"
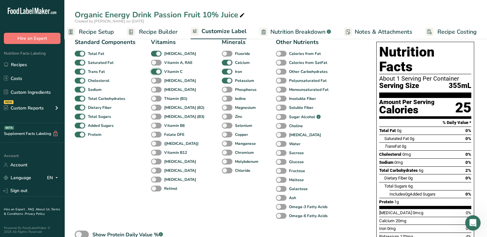
scroll to position [13, 0]
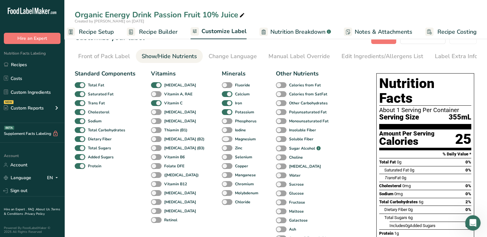
click at [222, 139] on span at bounding box center [227, 139] width 11 height 6
click at [222, 139] on input "Magnesium" at bounding box center [224, 139] width 4 height 4
checkbox input "true"
click at [222, 203] on span at bounding box center [227, 202] width 11 height 6
click at [222, 203] on input "Chloride" at bounding box center [224, 202] width 4 height 4
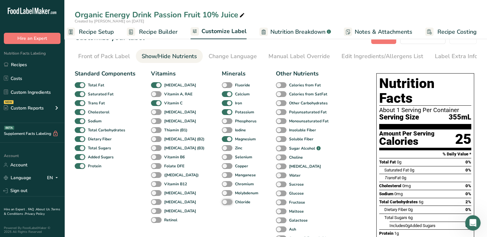
checkbox input "true"
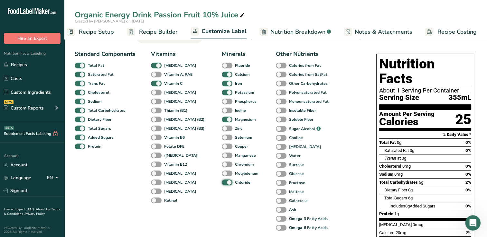
scroll to position [0, 0]
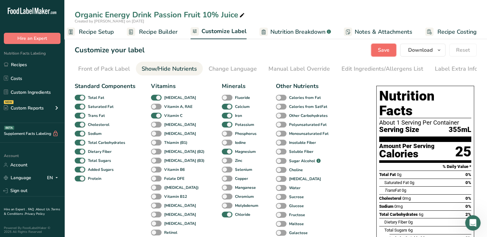
click at [385, 48] on span "Save" at bounding box center [384, 50] width 12 height 8
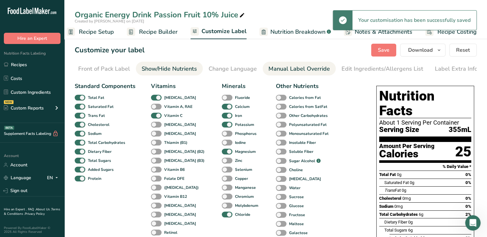
click at [287, 69] on div "Manual Label Override" at bounding box center [298, 69] width 61 height 9
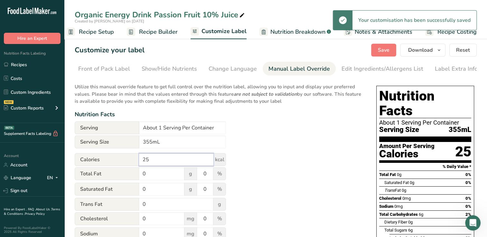
click at [156, 160] on input "25" at bounding box center [176, 159] width 74 height 13
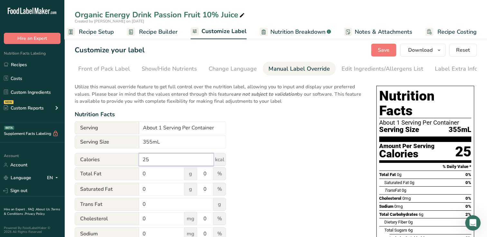
type input "2"
type input "35"
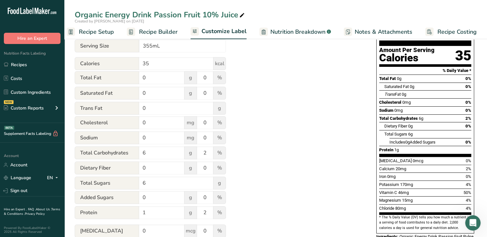
scroll to position [122, 0]
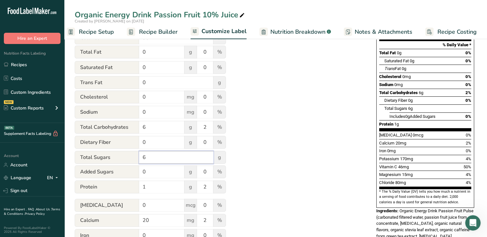
click at [149, 159] on input "6" at bounding box center [176, 157] width 74 height 13
type input "9"
click at [292, 113] on div "Utilize this manual override feature to get full control over the nutrition lab…" at bounding box center [219, 138] width 289 height 361
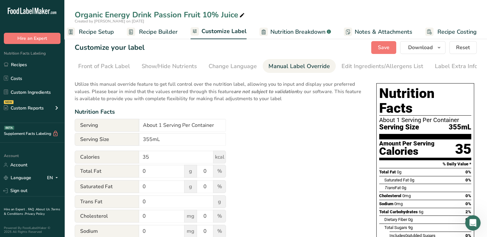
scroll to position [0, 0]
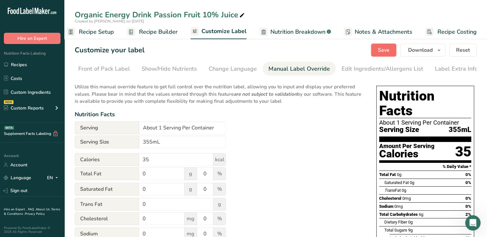
click at [386, 49] on span "Save" at bounding box center [384, 50] width 12 height 8
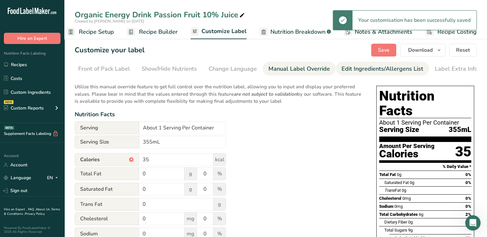
click at [369, 68] on div "Edit Ingredients/Allergens List" at bounding box center [382, 69] width 82 height 9
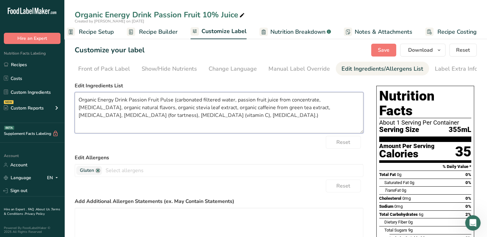
click at [79, 101] on textarea "Organic Energy Drink Passion Fruit Pulse (carbonated filtered water, passion fr…" at bounding box center [219, 112] width 289 height 41
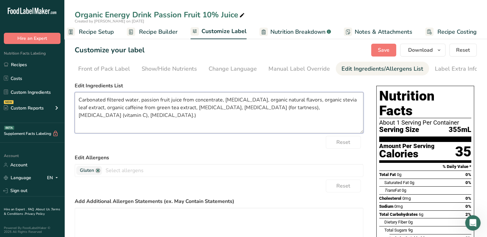
click at [121, 117] on textarea "Carbonated filtered water, passion fruit juice from concentrate, [MEDICAL_DATA]…" at bounding box center [219, 112] width 289 height 41
type textarea "Carbonated filtered water, passion fruit juice from concentrate, [MEDICAL_DATA]…"
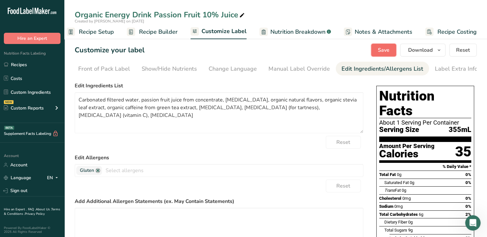
click at [384, 48] on span "Save" at bounding box center [384, 50] width 12 height 8
click at [389, 49] on span "Save" at bounding box center [384, 50] width 12 height 8
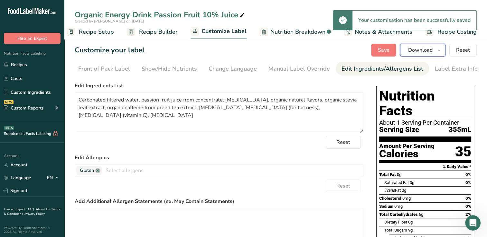
click at [422, 50] on span "Download" at bounding box center [420, 50] width 24 height 8
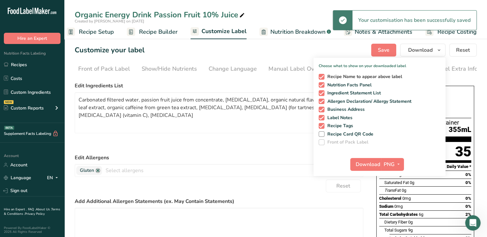
click at [322, 78] on span at bounding box center [322, 77] width 6 height 6
click at [322, 78] on input "Recipe Name to appear above label" at bounding box center [321, 77] width 4 height 4
checkbox input "false"
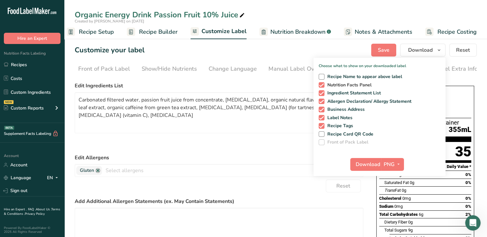
click at [321, 84] on span at bounding box center [322, 85] width 6 height 6
click at [321, 84] on input "Nutrition Facts Panel" at bounding box center [321, 85] width 4 height 4
click at [323, 84] on span at bounding box center [322, 85] width 6 height 6
click at [323, 84] on input "Nutrition Facts Panel" at bounding box center [321, 85] width 4 height 4
checkbox input "true"
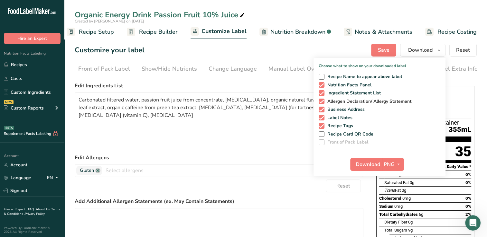
click at [322, 102] on span at bounding box center [322, 102] width 6 height 6
click at [322, 102] on input "Allergen Declaration/ Allergy Statement" at bounding box center [321, 101] width 4 height 4
checkbox input "false"
click at [323, 109] on span at bounding box center [322, 110] width 6 height 6
click at [323, 109] on input "Business Address" at bounding box center [321, 109] width 4 height 4
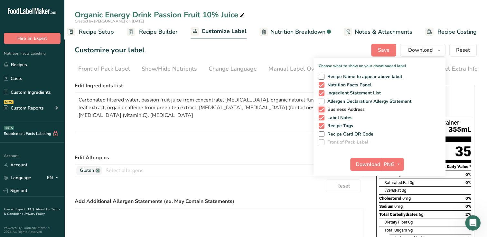
checkbox input "false"
click at [322, 116] on span at bounding box center [322, 118] width 6 height 6
click at [322, 116] on input "Label Notes" at bounding box center [321, 118] width 4 height 4
checkbox input "false"
click at [320, 125] on span at bounding box center [322, 126] width 6 height 6
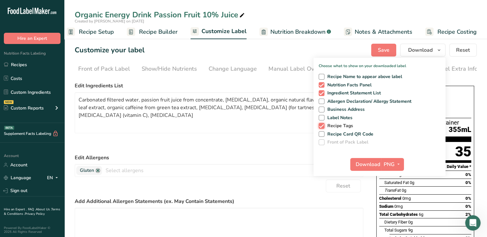
click at [320, 125] on input "Recipe Tags" at bounding box center [321, 126] width 4 height 4
checkbox input "false"
click at [366, 164] on span "Download" at bounding box center [368, 165] width 24 height 8
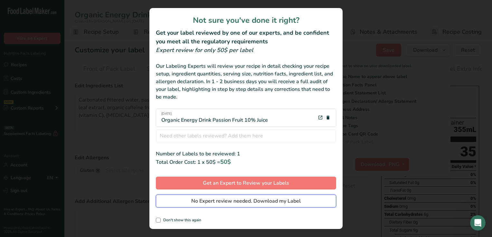
click at [236, 200] on span "No Expert review needed. Download my Label" at bounding box center [245, 202] width 109 height 8
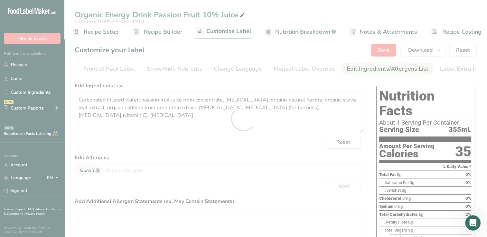
scroll to position [0, 0]
